Goal: Information Seeking & Learning: Learn about a topic

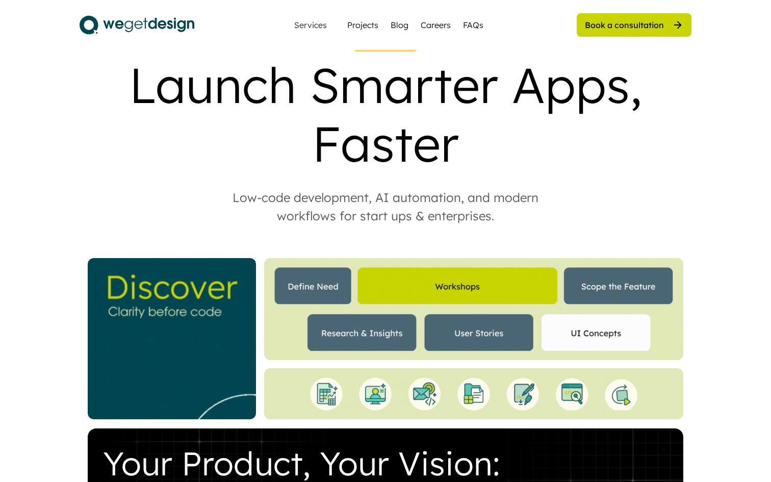
scroll to position [39, 0]
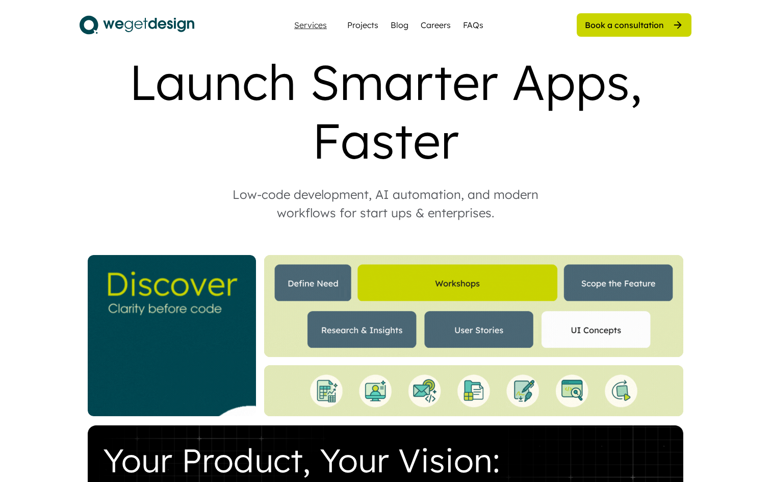
click at [309, 24] on div "Services" at bounding box center [310, 25] width 41 height 8
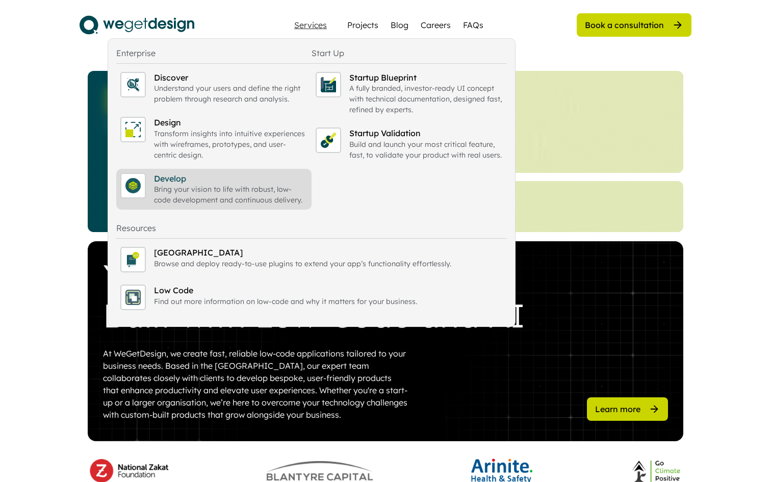
scroll to position [389, 0]
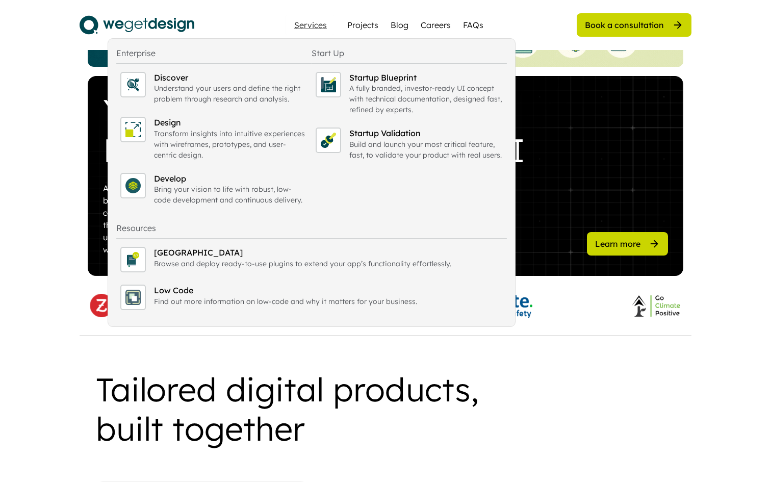
click at [178, 436] on div "Tailored digital products, built together" at bounding box center [325, 409] width 459 height 79
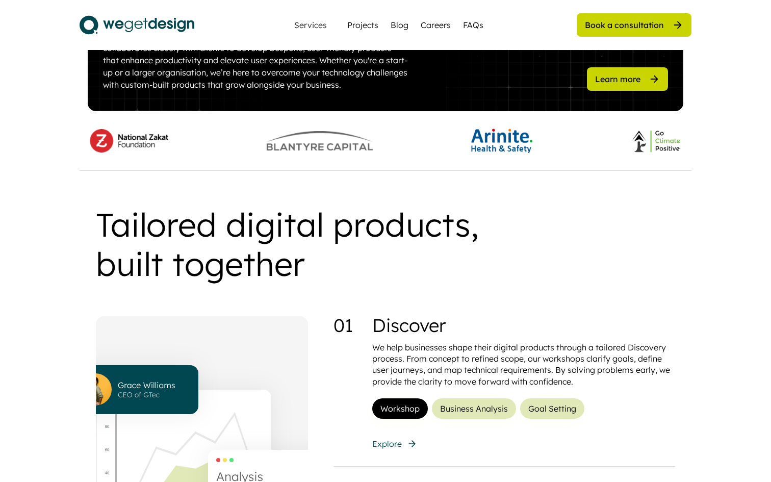
scroll to position [414, 0]
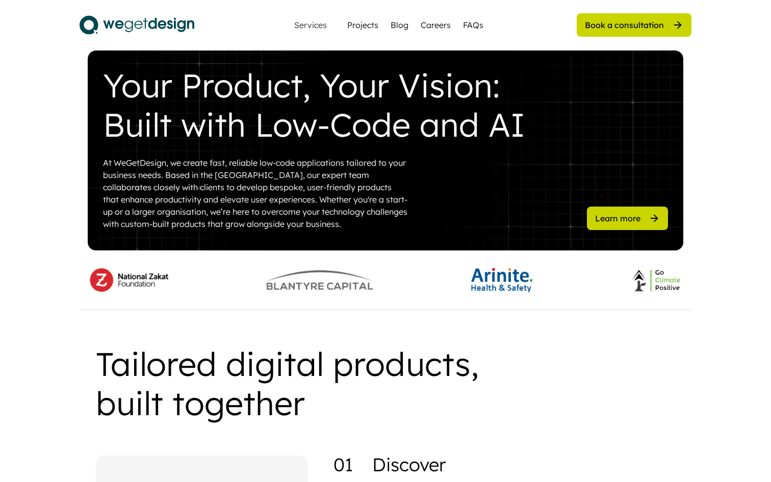
drag, startPoint x: 395, startPoint y: 284, endPoint x: 247, endPoint y: 293, distance: 148.3
click at [269, 380] on div "Tailored digital products, built together" at bounding box center [325, 383] width 459 height 79
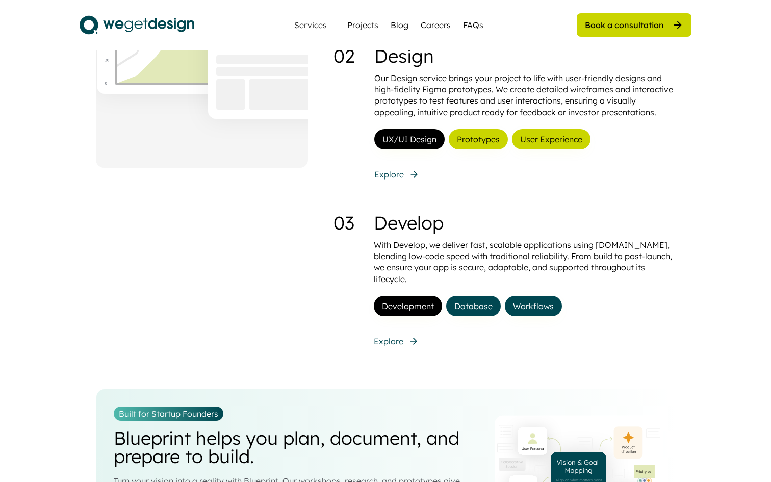
scroll to position [1132, 0]
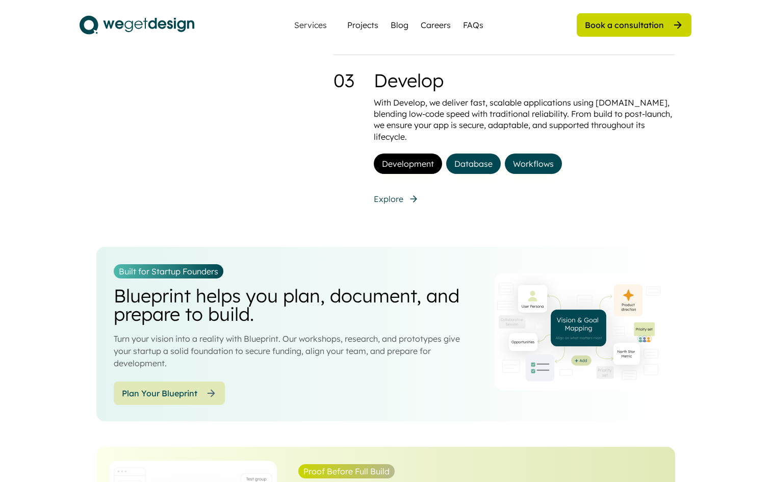
click at [307, 303] on div "Blueprint helps you plan, document, and prepare to build." at bounding box center [296, 305] width 365 height 37
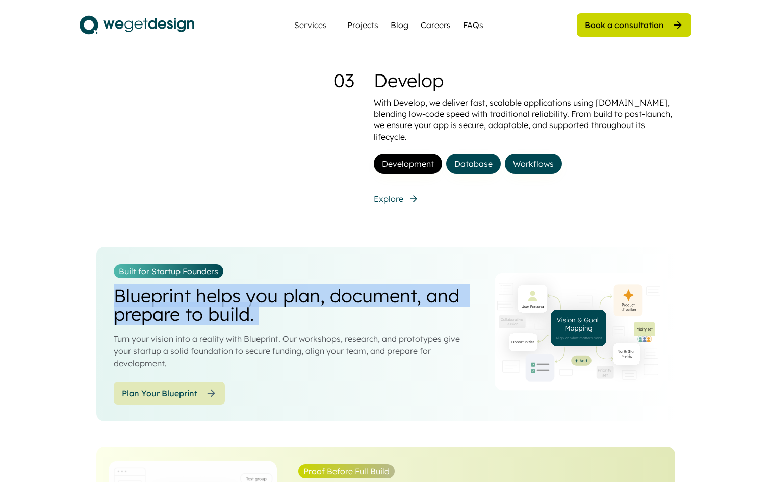
click at [308, 293] on div "Blueprint helps you plan, document, and prepare to build." at bounding box center [296, 305] width 365 height 37
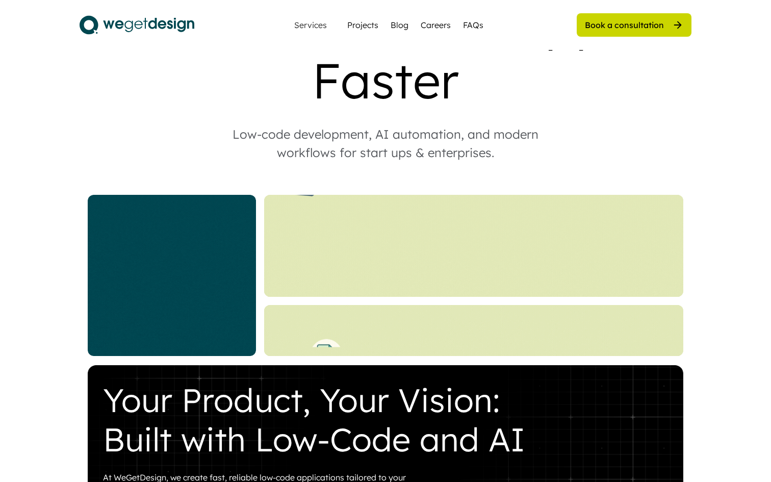
scroll to position [0, 0]
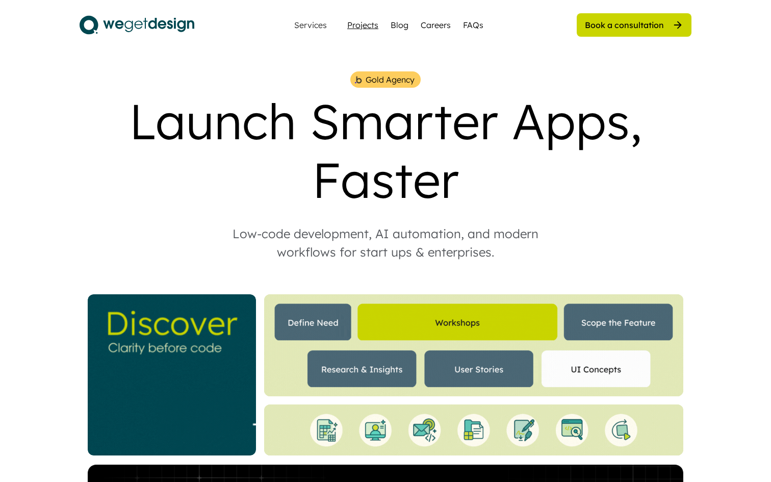
click at [363, 24] on div "Projects" at bounding box center [362, 25] width 31 height 12
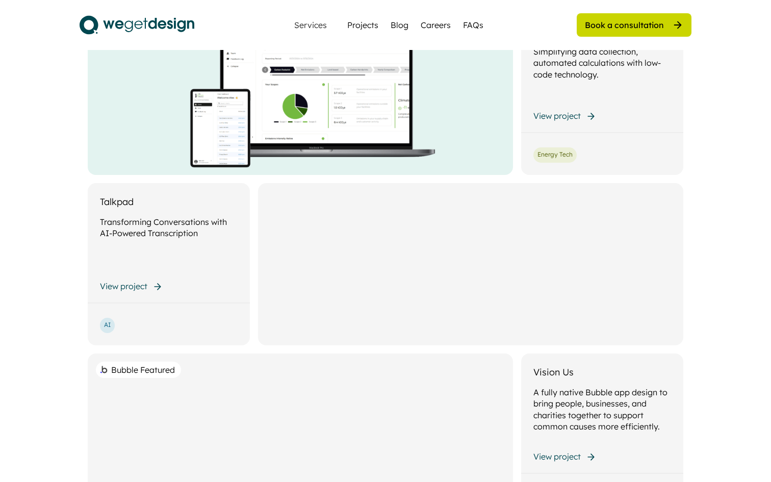
scroll to position [298, 0]
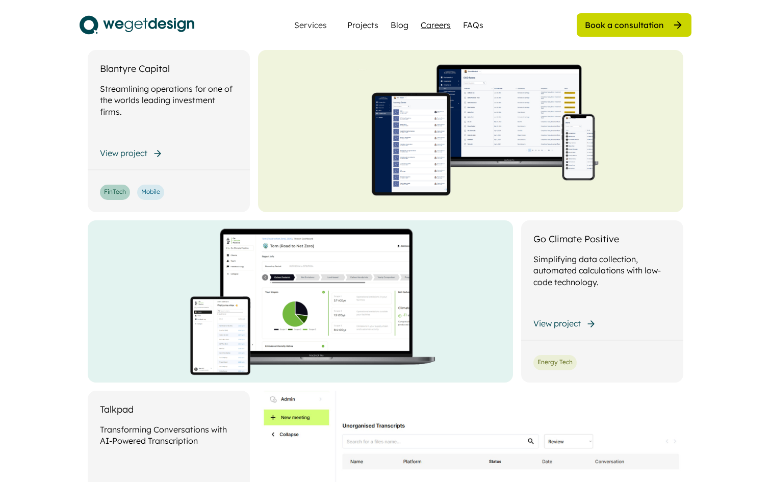
click at [437, 20] on div "Careers" at bounding box center [436, 25] width 30 height 12
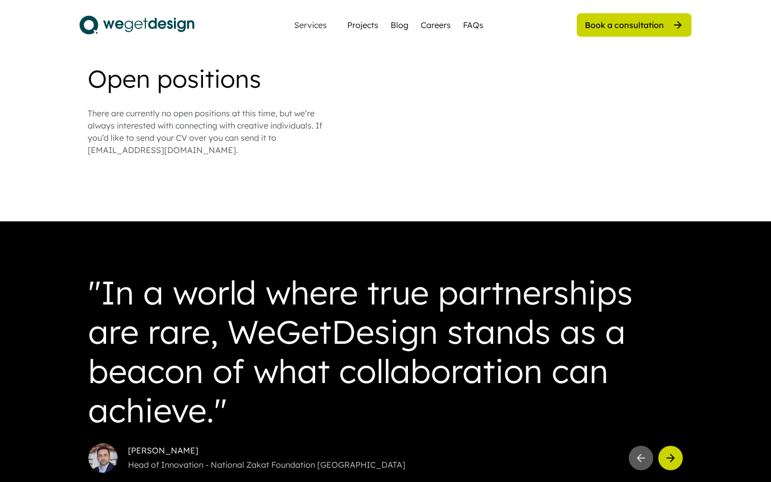
scroll to position [1237, 0]
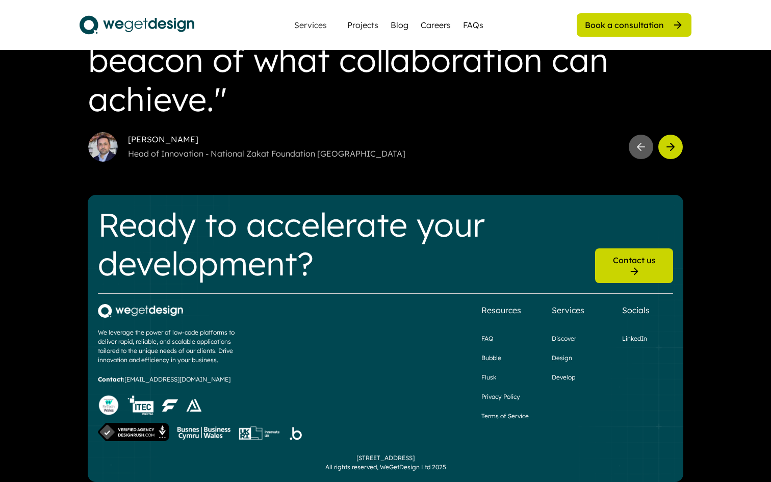
click at [626, 261] on div "Contact us" at bounding box center [634, 260] width 43 height 11
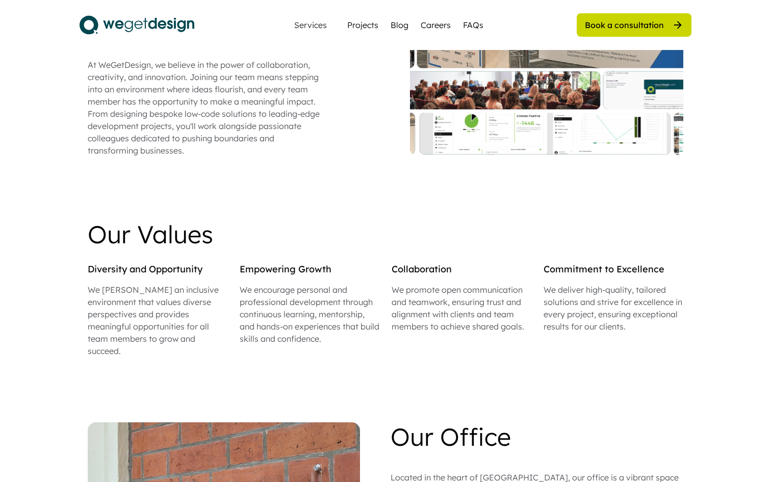
scroll to position [0, 0]
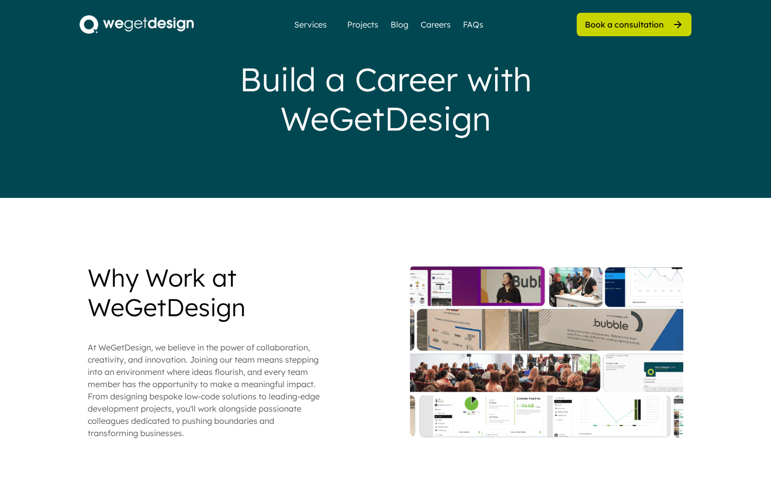
click at [117, 24] on img at bounding box center [137, 24] width 114 height 18
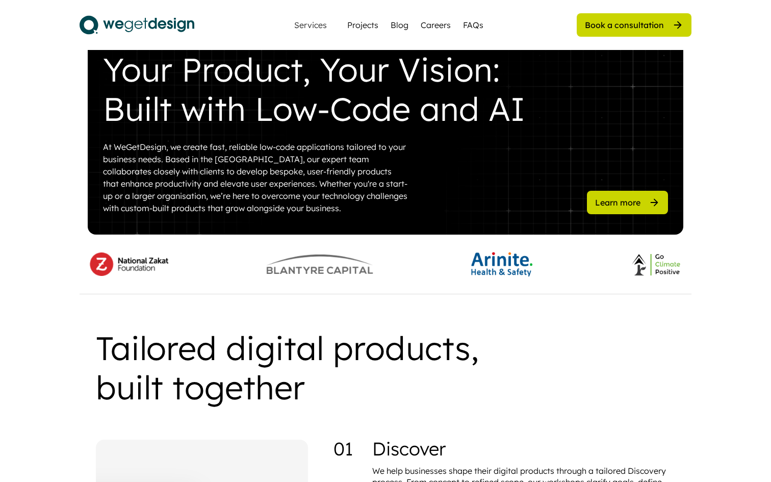
scroll to position [284, 0]
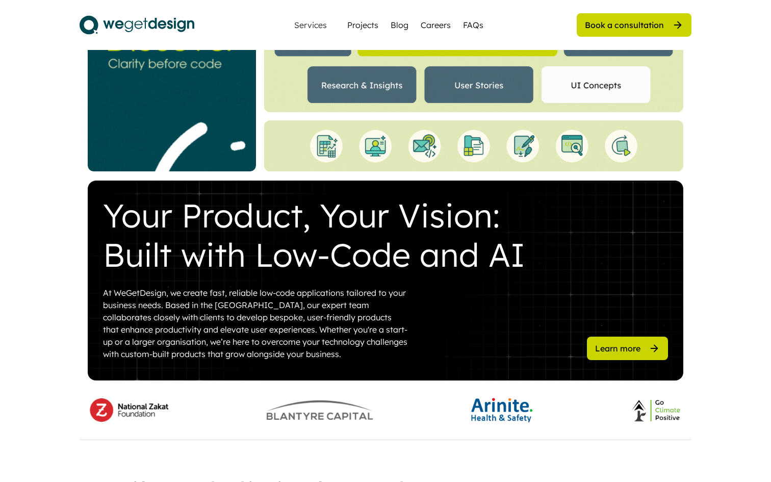
click at [231, 309] on div "At WeGetDesign, we create fast, reliable low-code applications tailored to your…" at bounding box center [256, 323] width 306 height 73
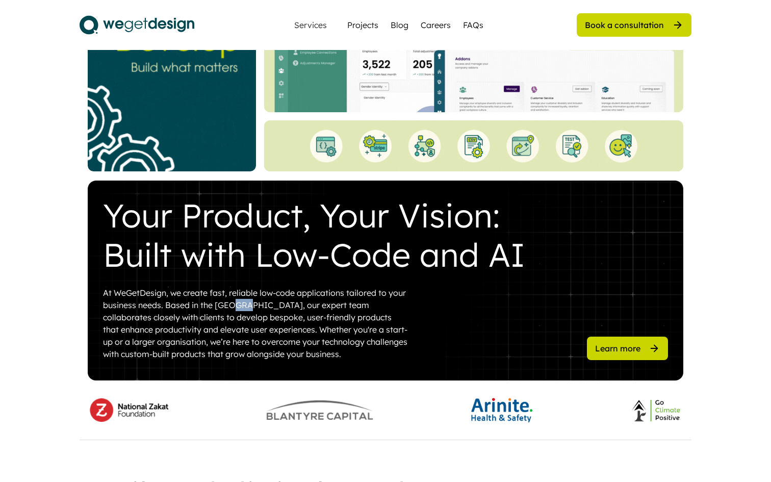
click at [231, 309] on div "At WeGetDesign, we create fast, reliable low-code applications tailored to your…" at bounding box center [256, 323] width 306 height 73
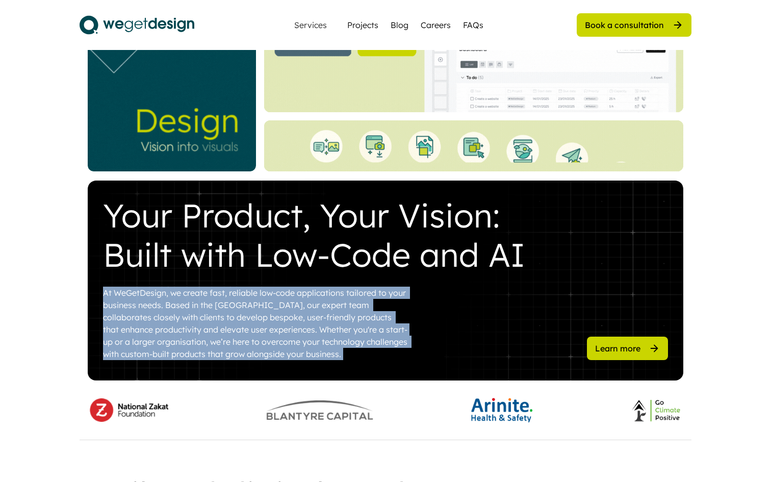
click at [231, 309] on div "At WeGetDesign, we create fast, reliable low-code applications tailored to your…" at bounding box center [256, 323] width 306 height 73
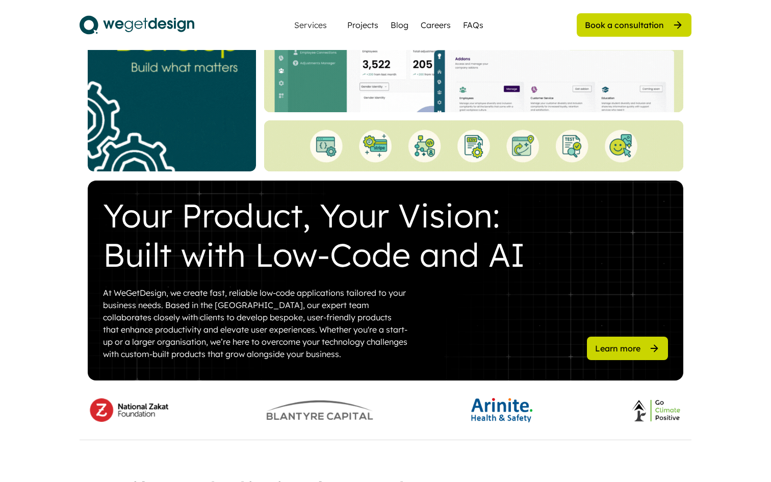
click at [233, 315] on div "At WeGetDesign, we create fast, reliable low-code applications tailored to your…" at bounding box center [256, 323] width 306 height 73
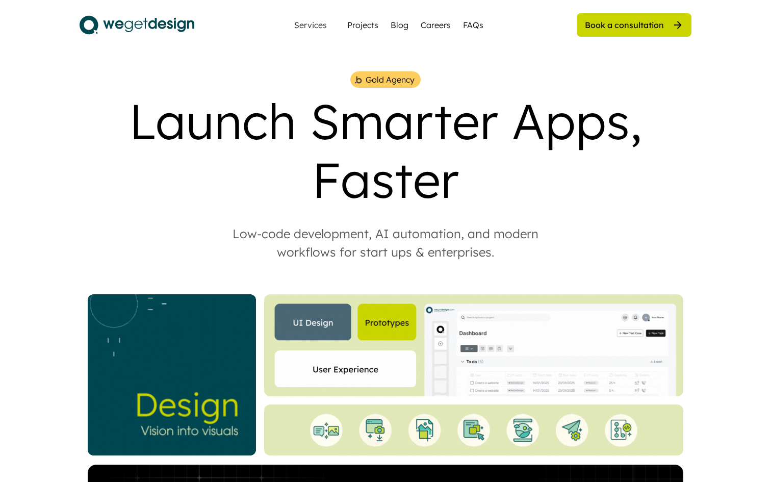
click at [313, 127] on div "Launch Smarter Apps, Faster" at bounding box center [386, 150] width 612 height 117
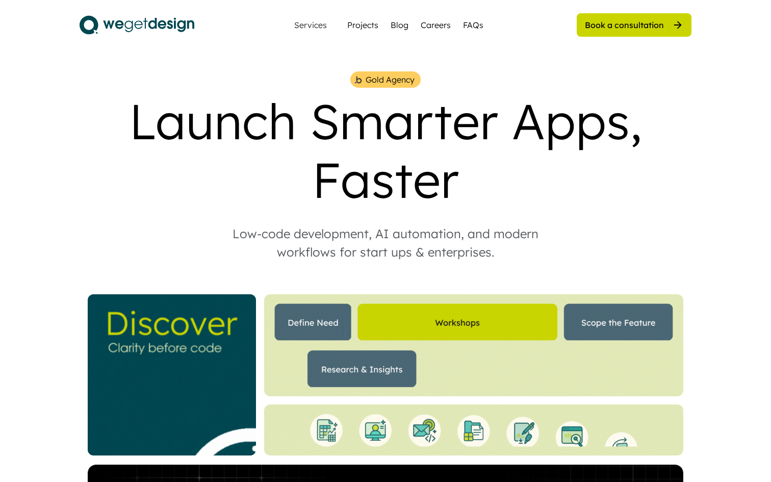
click at [313, 127] on div "Launch Smarter Apps, Faster" at bounding box center [386, 150] width 612 height 117
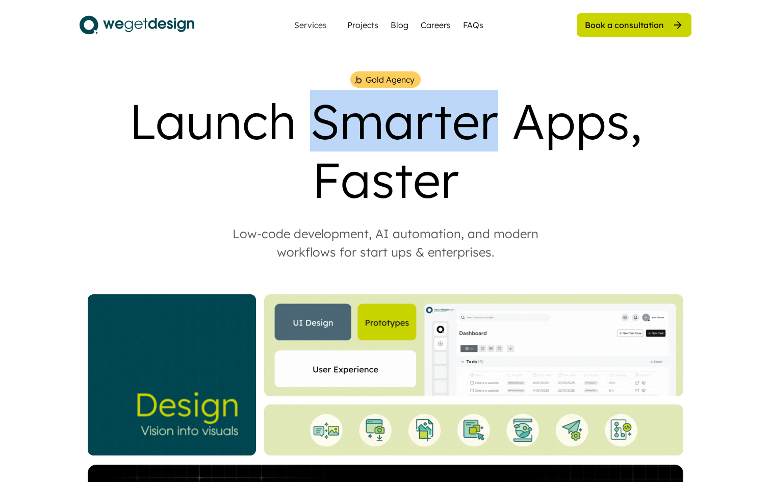
click at [313, 127] on div "Launch Smarter Apps, Faster" at bounding box center [386, 150] width 612 height 117
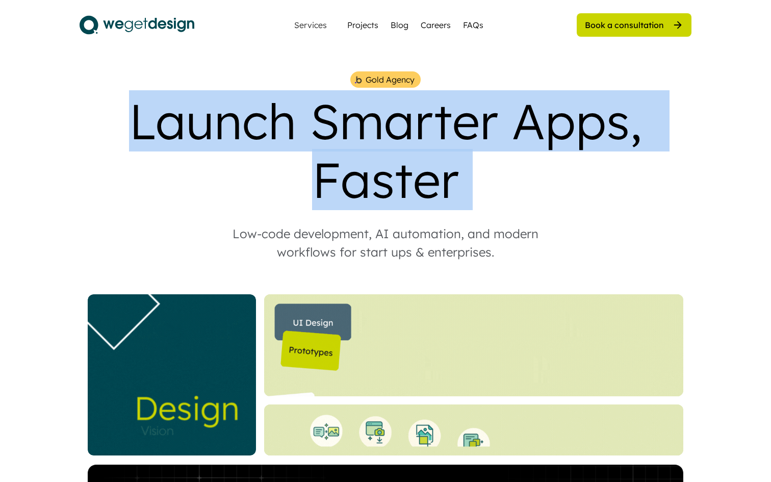
click at [311, 127] on div "Launch Smarter Apps, Faster" at bounding box center [386, 150] width 612 height 117
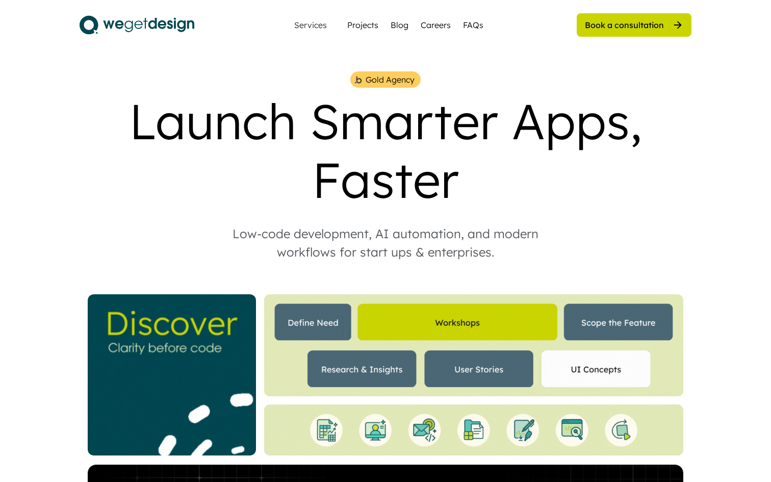
click at [311, 127] on div "Launch Smarter Apps, Faster" at bounding box center [386, 150] width 612 height 117
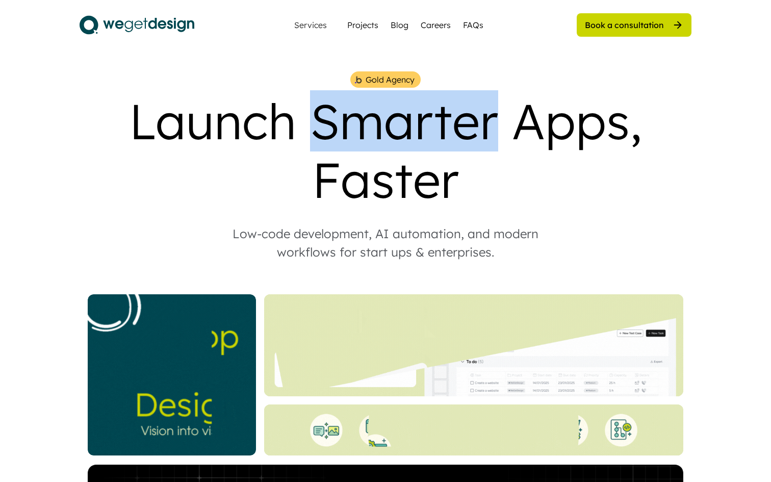
click at [311, 127] on div "Launch Smarter Apps, Faster" at bounding box center [386, 150] width 612 height 117
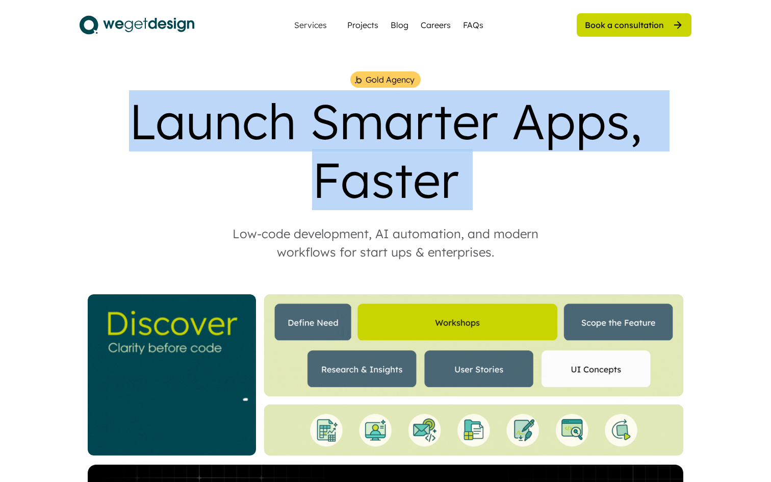
click at [317, 155] on div "Launch Smarter Apps, Faster" at bounding box center [386, 150] width 612 height 117
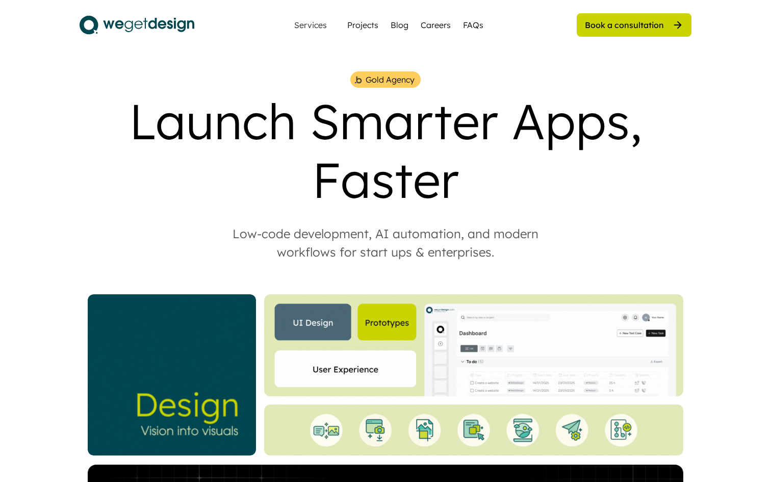
click at [411, 24] on div "Services Projects Blog Careers FAQs" at bounding box center [385, 25] width 209 height 20
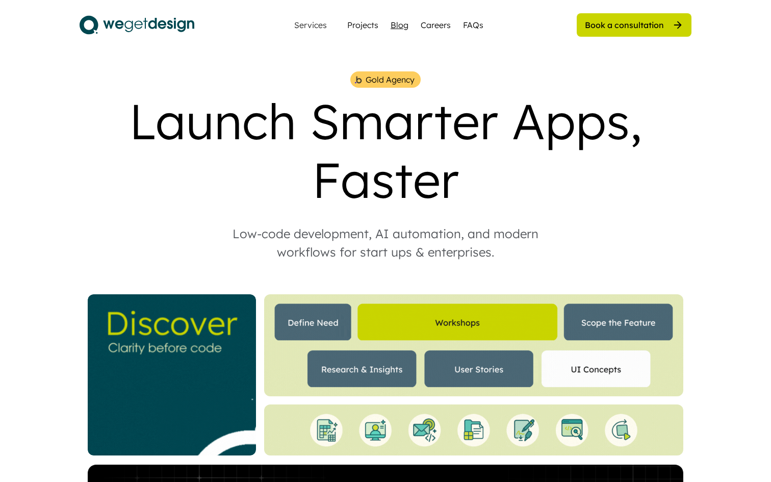
click at [406, 24] on div "Blog" at bounding box center [400, 25] width 18 height 12
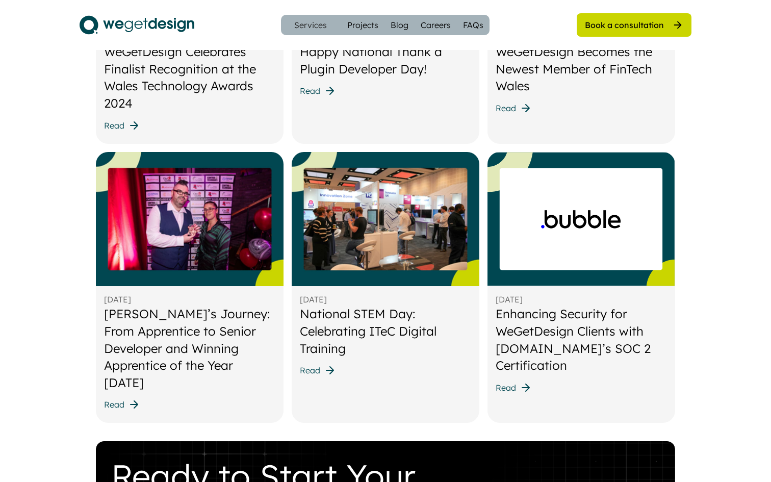
scroll to position [509, 0]
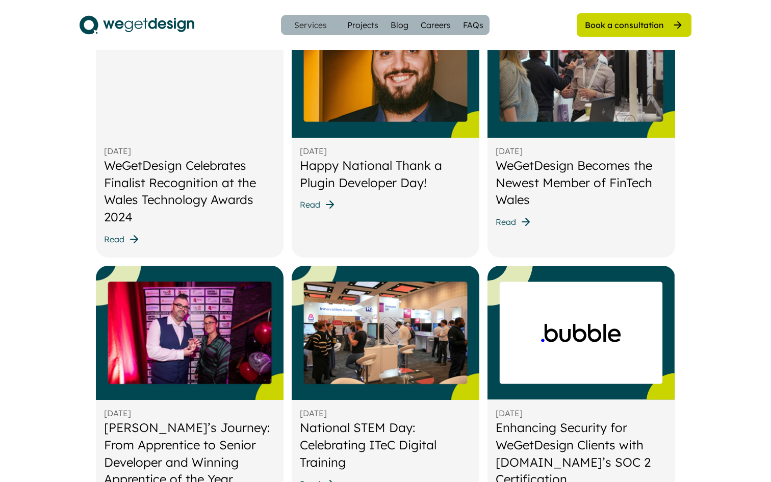
click at [530, 169] on div "WeGetDesign Becomes the Newest Member of FinTech Wales" at bounding box center [581, 183] width 171 height 52
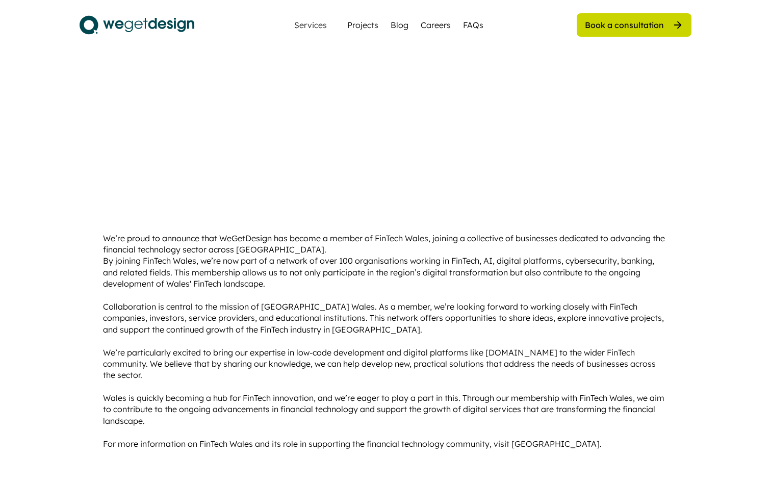
scroll to position [242, 0]
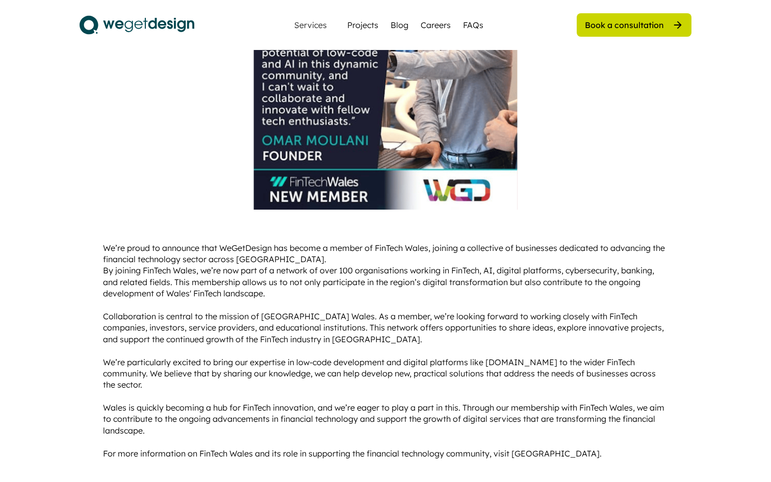
click at [319, 301] on div "We’re proud to announce that WeGetDesign has become a member of FinTech Wales, …" at bounding box center [385, 350] width 565 height 217
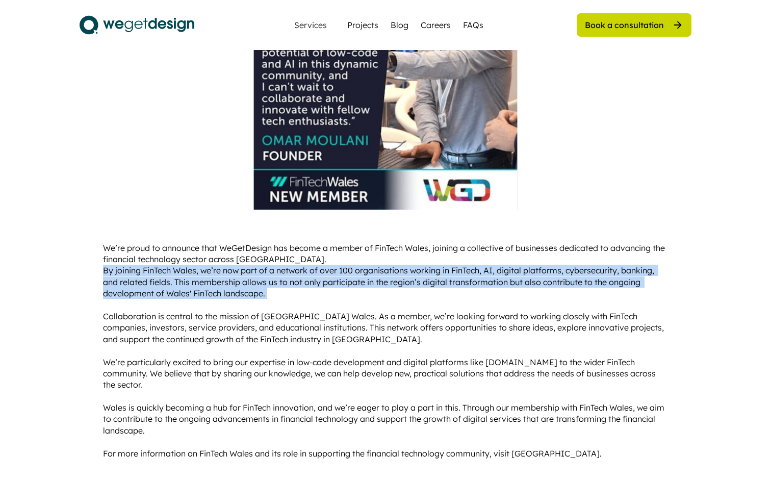
click at [319, 301] on div "We’re proud to announce that WeGetDesign has become a member of FinTech Wales, …" at bounding box center [385, 350] width 565 height 217
click at [320, 307] on div "We’re proud to announce that WeGetDesign has become a member of FinTech Wales, …" at bounding box center [385, 350] width 565 height 217
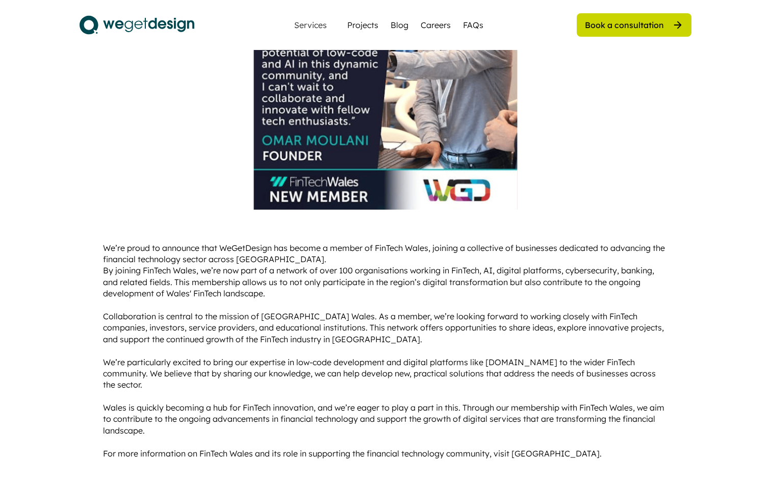
click at [323, 338] on div "We’re proud to announce that WeGetDesign has become a member of FinTech Wales, …" at bounding box center [385, 350] width 565 height 217
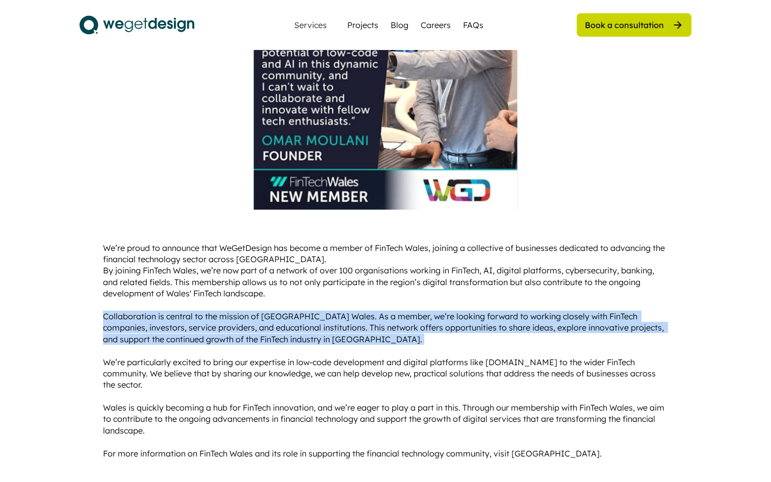
click at [323, 348] on div "We’re proud to announce that WeGetDesign has become a member of FinTech Wales, …" at bounding box center [385, 350] width 565 height 217
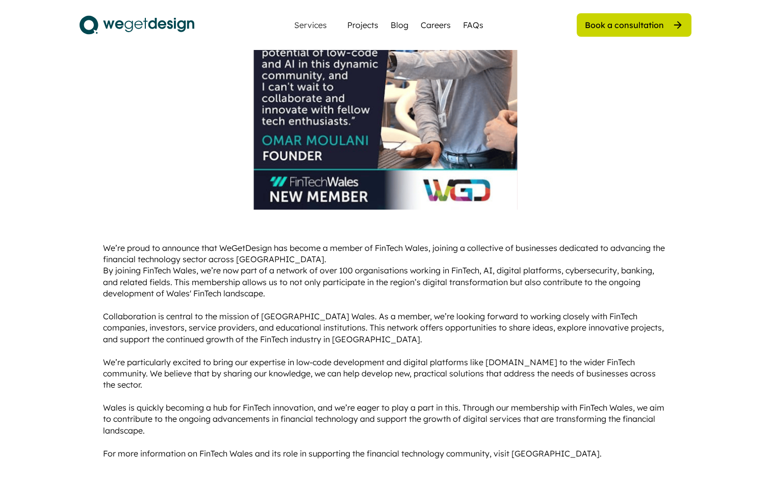
click at [280, 333] on div "We’re proud to announce that WeGetDesign has become a member of FinTech Wales, …" at bounding box center [385, 350] width 565 height 217
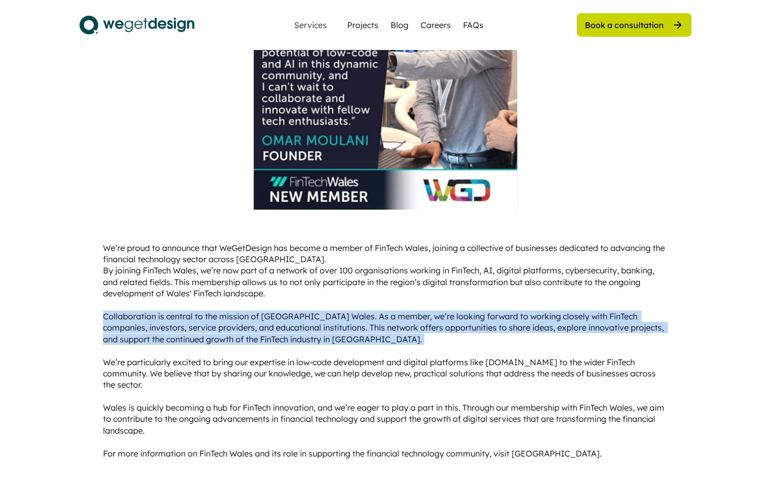
click at [284, 347] on div "We’re proud to announce that WeGetDesign has become a member of FinTech Wales, …" at bounding box center [385, 350] width 565 height 217
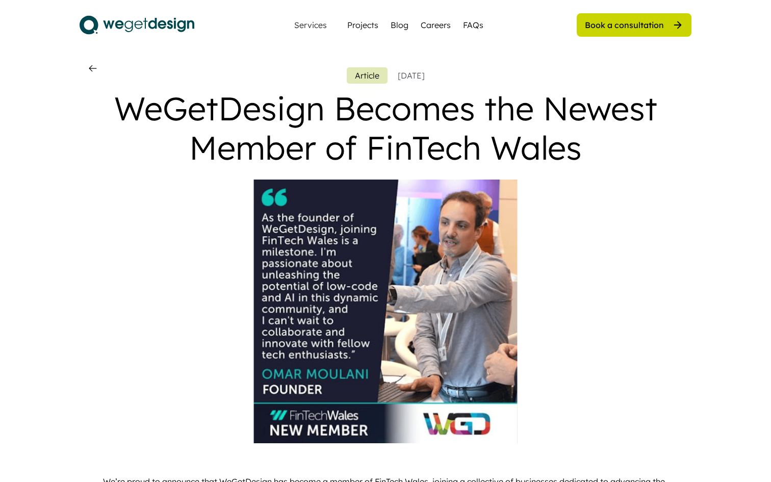
scroll to position [0, 0]
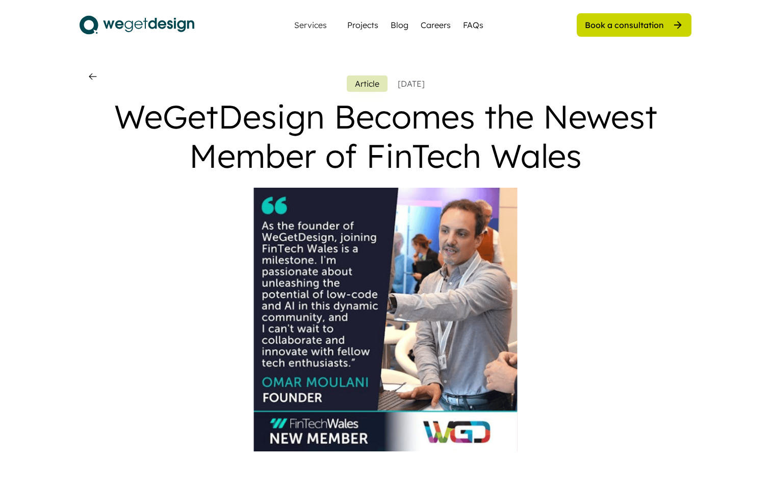
drag, startPoint x: 358, startPoint y: 330, endPoint x: 253, endPoint y: 444, distance: 155.3
click at [253, 444] on div at bounding box center [386, 320] width 596 height 264
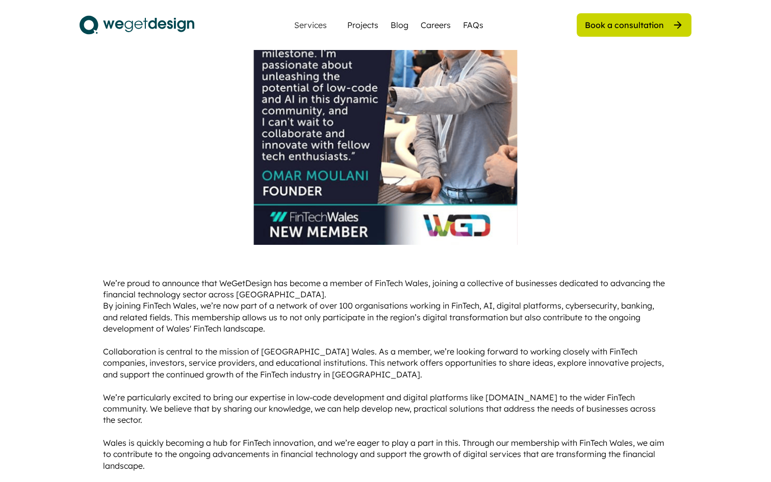
scroll to position [262, 0]
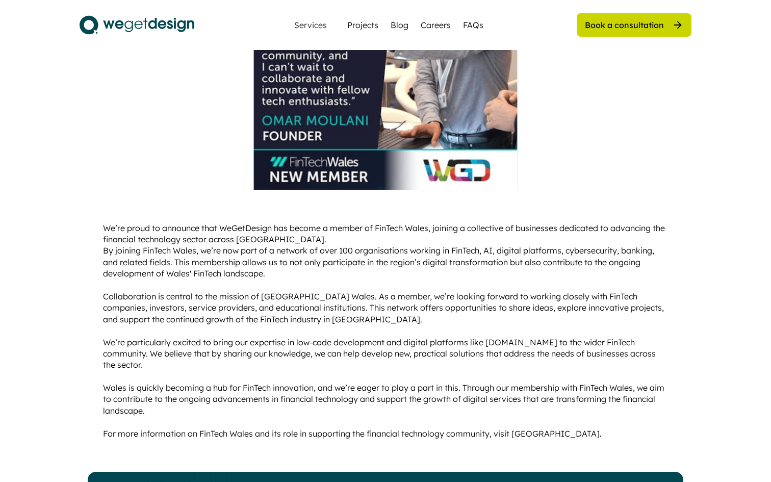
click at [255, 230] on div "We’re proud to announce that WeGetDesign has become a member of FinTech Wales, …" at bounding box center [385, 330] width 565 height 217
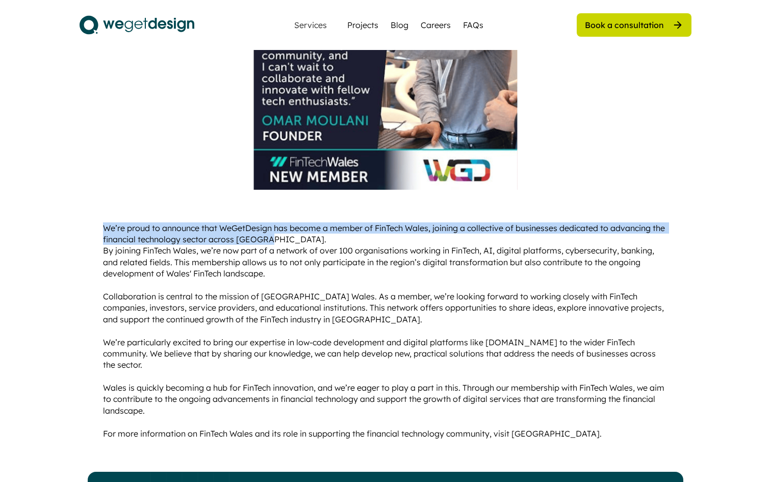
click at [258, 248] on div "We’re proud to announce that WeGetDesign has become a member of FinTech Wales, …" at bounding box center [385, 330] width 565 height 217
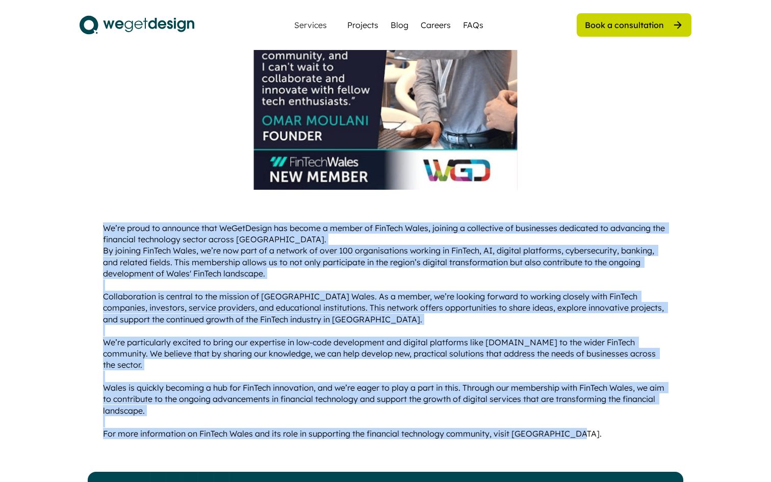
drag, startPoint x: 79, startPoint y: 223, endPoint x: 212, endPoint y: 454, distance: 267.0
click at [212, 454] on div "Article [DATE] WeGetDesign Becomes the Newest Member of FinTech Wales We’re pro…" at bounding box center [385, 253] width 771 height 1030
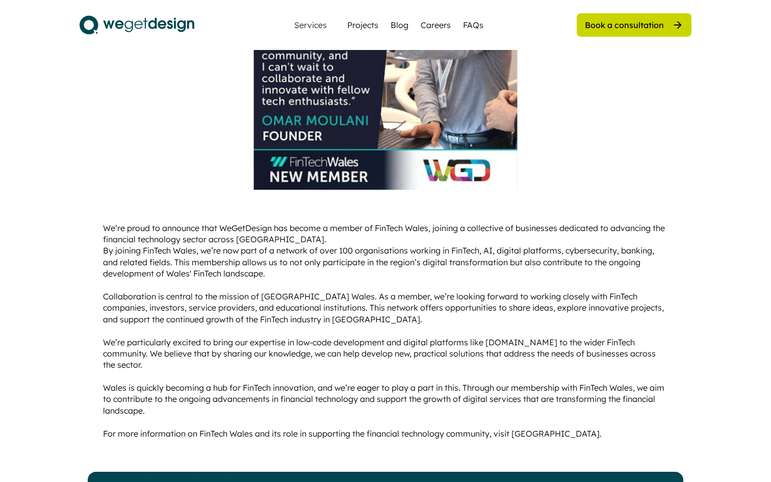
click at [231, 439] on div "We’re proud to announce that WeGetDesign has become a member of FinTech Wales, …" at bounding box center [385, 330] width 565 height 217
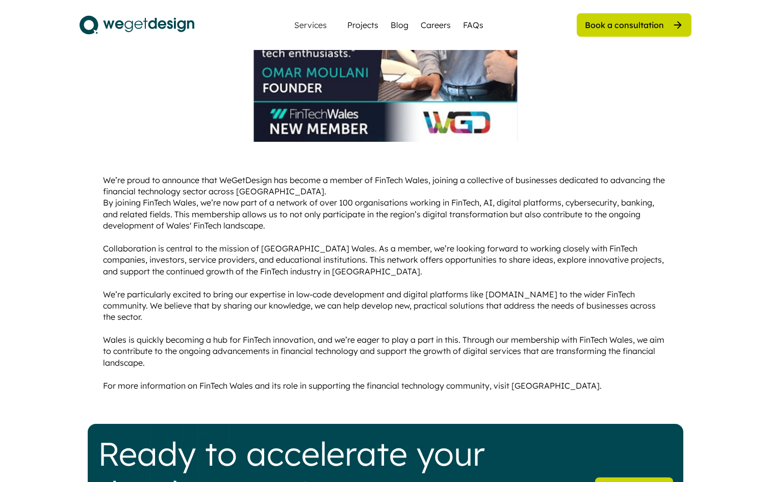
scroll to position [311, 0]
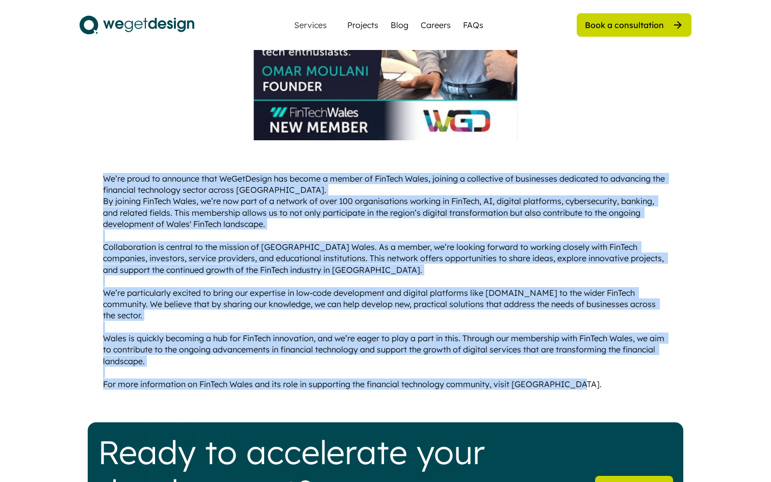
drag, startPoint x: 598, startPoint y: 386, endPoint x: 282, endPoint y: 134, distance: 404.5
click at [282, 134] on div "Article [DATE] WeGetDesign Becomes the Newest Member of FinTech Wales We’re pro…" at bounding box center [386, 239] width 612 height 958
click at [269, 168] on div "Article [DATE] WeGetDesign Becomes the Newest Member of FinTech Wales We’re pro…" at bounding box center [386, 239] width 612 height 958
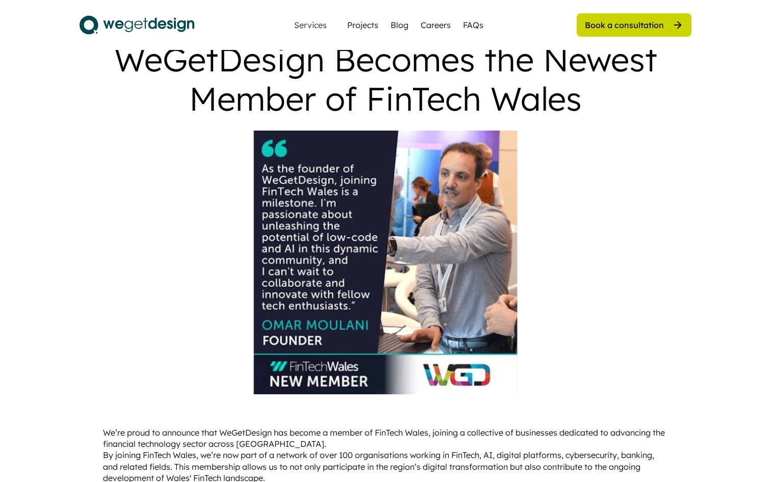
scroll to position [0, 0]
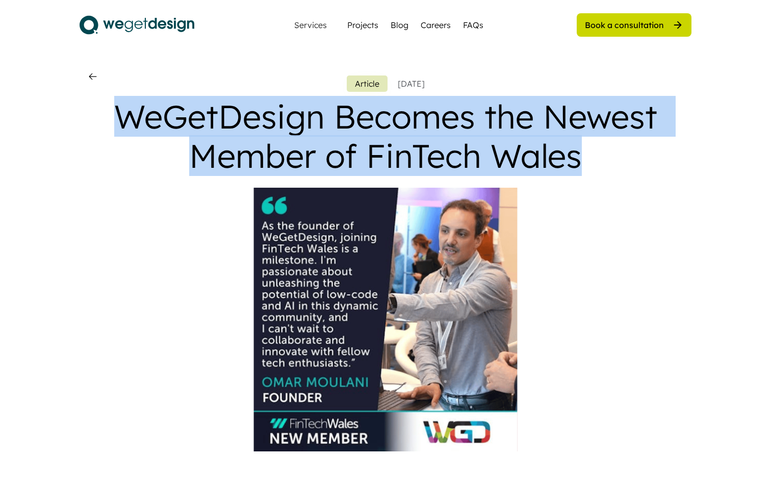
drag, startPoint x: 114, startPoint y: 111, endPoint x: 565, endPoint y: 193, distance: 458.6
click at [565, 193] on div "Article [DATE] WeGetDesign Becomes the Newest Member of FinTech Wales" at bounding box center [386, 261] width 596 height 380
click at [565, 193] on div at bounding box center [386, 320] width 596 height 264
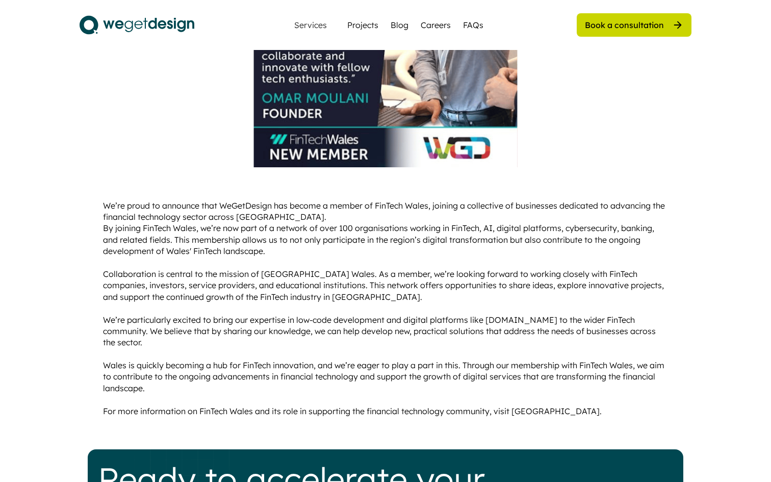
scroll to position [382, 0]
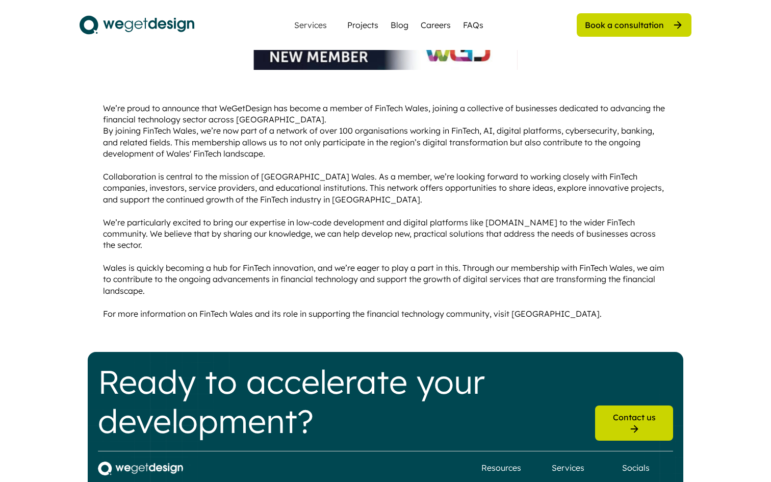
click at [357, 233] on div "We’re proud to announce that WeGetDesign has become a member of FinTech Wales, …" at bounding box center [385, 211] width 565 height 217
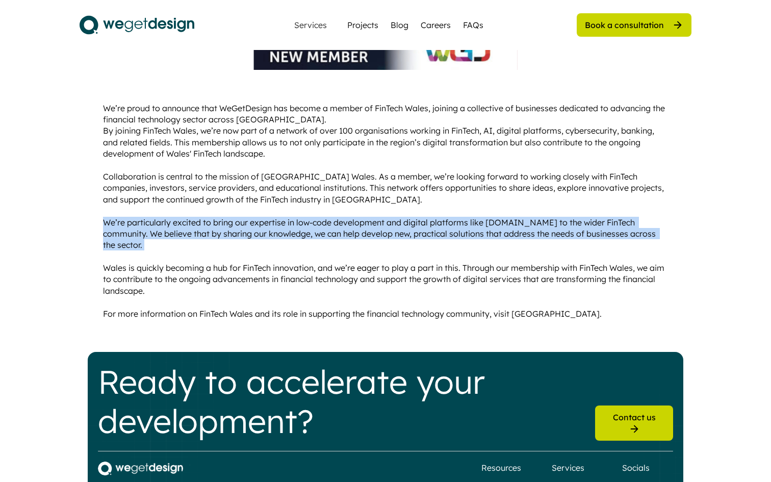
click at [358, 245] on div "We’re proud to announce that WeGetDesign has become a member of FinTech Wales, …" at bounding box center [385, 211] width 565 height 217
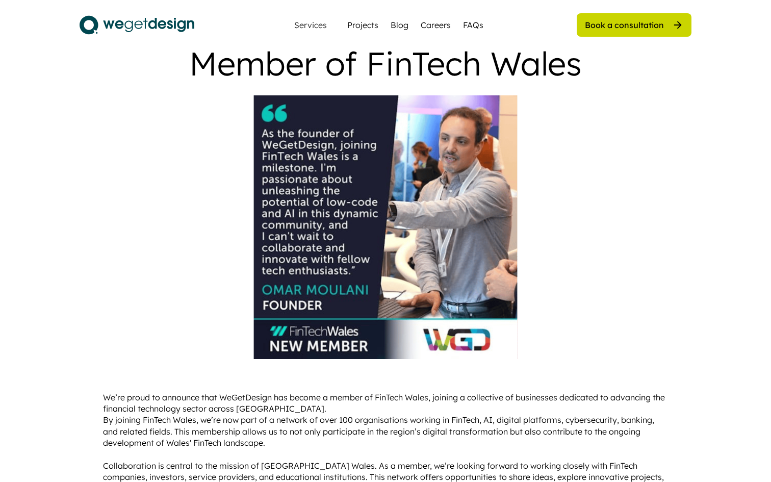
scroll to position [0, 0]
